Goal: Find specific page/section: Find specific page/section

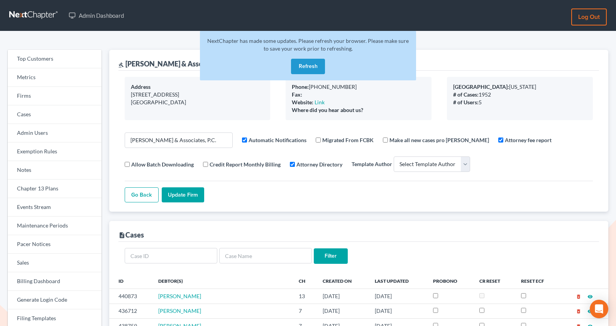
select select
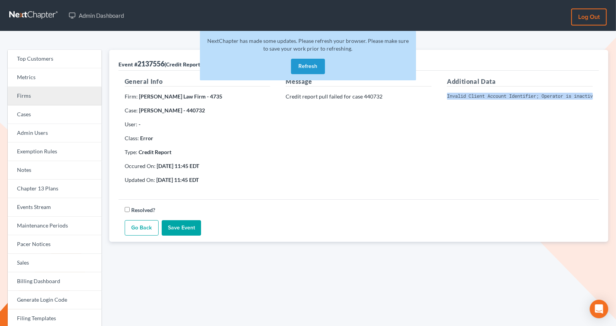
click at [47, 96] on link "Firms" at bounding box center [55, 96] width 94 height 19
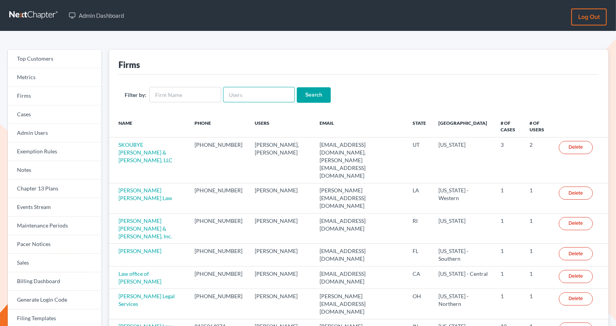
click at [226, 95] on input "text" at bounding box center [259, 94] width 72 height 15
paste input "[PERSON_NAME][EMAIL_ADDRESS][PERSON_NAME][DOMAIN_NAME]"
type input "[PERSON_NAME][EMAIL_ADDRESS][PERSON_NAME][DOMAIN_NAME]"
click at [307, 97] on input "Search" at bounding box center [314, 94] width 34 height 15
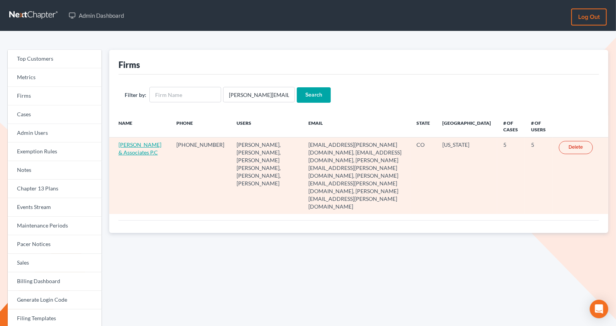
click at [139, 150] on link "McKinney & Associates P.C" at bounding box center [140, 148] width 43 height 14
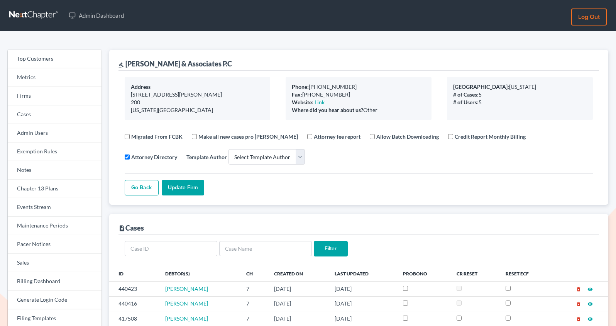
select select
click at [67, 102] on link "Firms" at bounding box center [55, 96] width 94 height 19
select select
click at [25, 207] on link "Events Stream" at bounding box center [55, 207] width 94 height 19
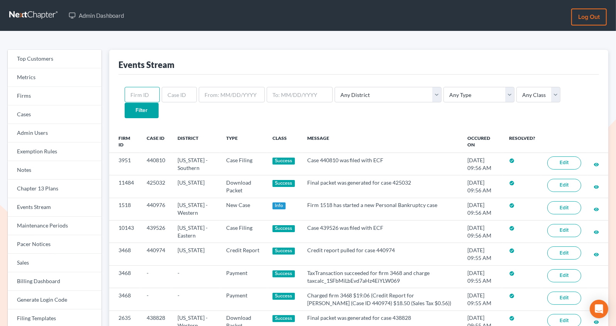
click at [150, 96] on input "text" at bounding box center [142, 94] width 35 height 15
paste input "11174"
type input "11174"
click at [125, 103] on input "Filter" at bounding box center [142, 110] width 34 height 15
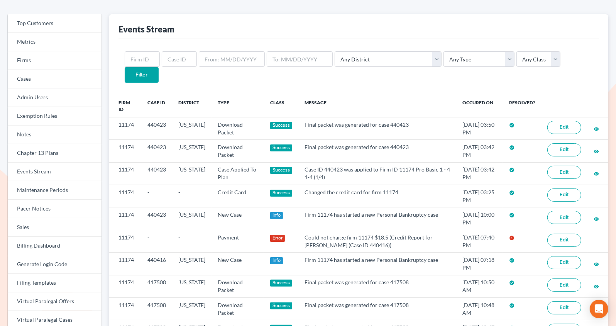
scroll to position [32, 0]
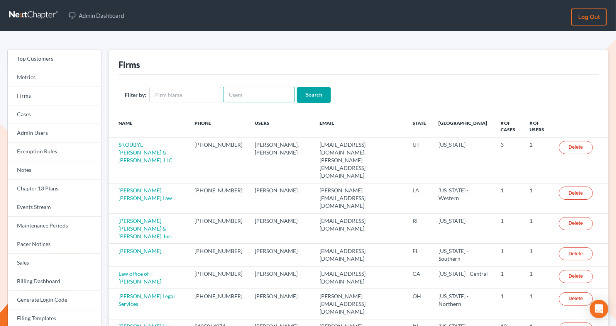
click at [243, 92] on input "text" at bounding box center [259, 94] width 72 height 15
paste input "[EMAIL_ADDRESS][DOMAIN_NAME]"
type input "[EMAIL_ADDRESS][DOMAIN_NAME]"
click at [297, 87] on input "Search" at bounding box center [314, 94] width 34 height 15
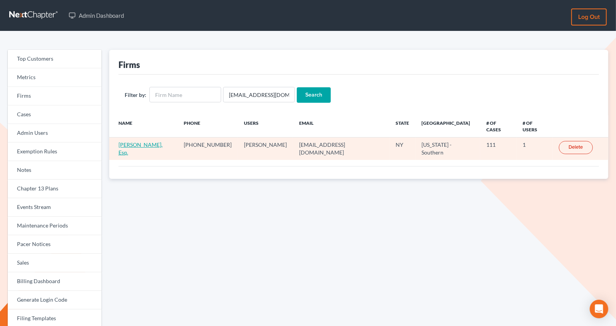
click at [161, 141] on link "[PERSON_NAME], Esq." at bounding box center [141, 148] width 44 height 14
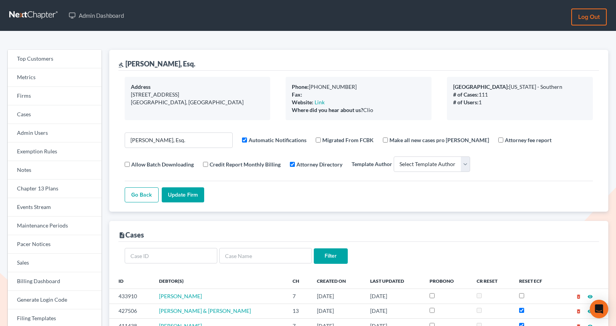
select select
